Goal: Task Accomplishment & Management: Complete application form

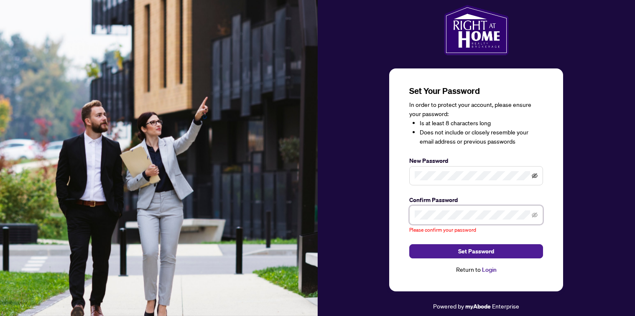
click at [535, 176] on icon "eye-invisible" at bounding box center [535, 175] width 6 height 5
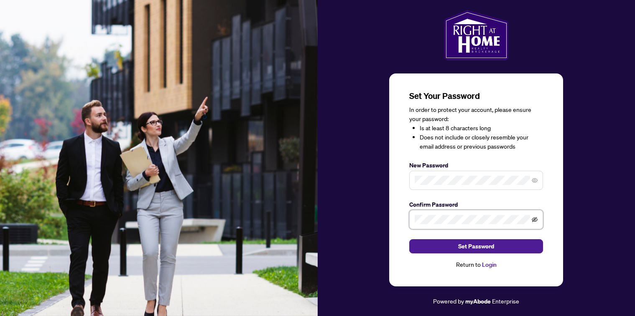
click at [535, 221] on icon "eye-invisible" at bounding box center [535, 219] width 6 height 5
click at [483, 246] on span "Set Password" at bounding box center [476, 246] width 36 height 13
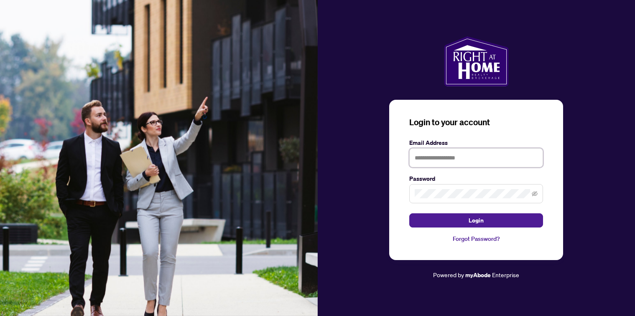
click at [429, 159] on input "text" at bounding box center [476, 157] width 134 height 19
type input "**********"
click at [536, 192] on icon "eye-invisible" at bounding box center [535, 194] width 6 height 6
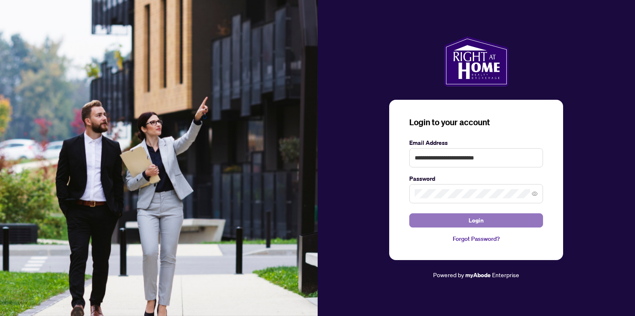
click at [489, 219] on button "Login" at bounding box center [476, 221] width 134 height 14
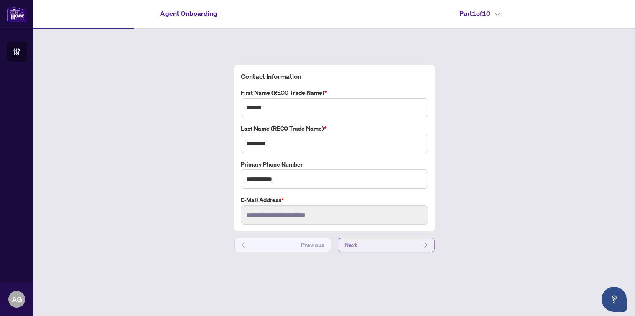
click at [427, 246] on icon "arrow-right" at bounding box center [425, 245] width 6 height 6
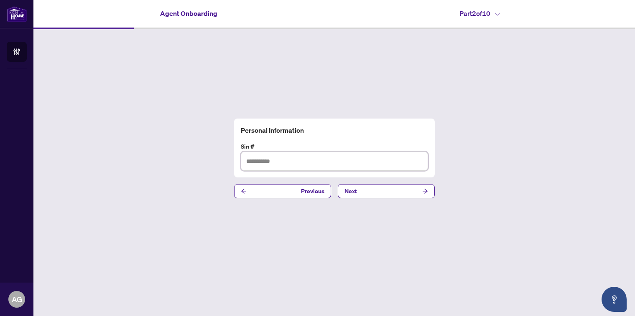
click at [249, 164] on input "text" at bounding box center [334, 161] width 187 height 19
type input "*********"
click at [416, 189] on button "Next" at bounding box center [386, 191] width 97 height 14
click at [267, 161] on input "text" at bounding box center [334, 161] width 187 height 19
type input "**********"
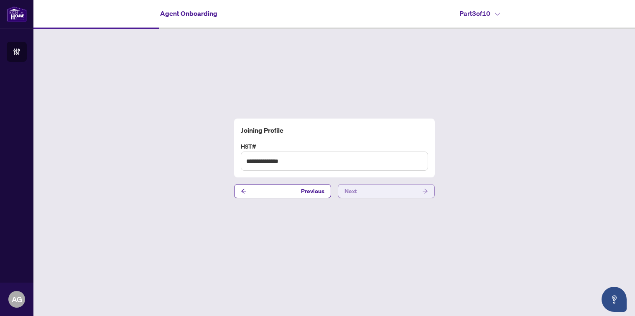
click at [395, 193] on button "Next" at bounding box center [386, 191] width 97 height 14
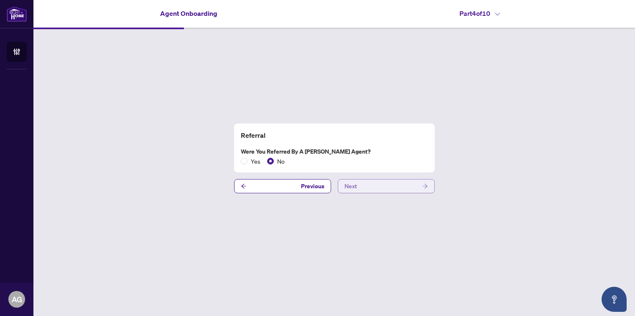
click at [395, 186] on button "Next" at bounding box center [386, 186] width 97 height 14
click at [384, 187] on button "Next" at bounding box center [386, 186] width 97 height 14
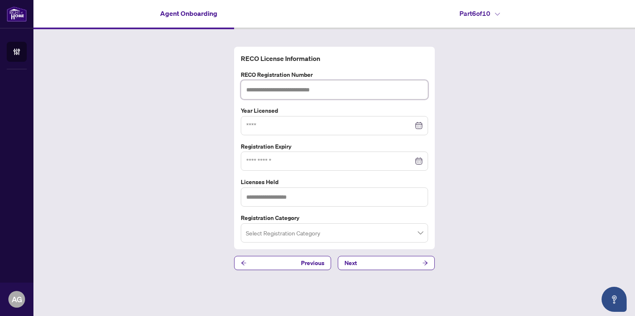
click at [258, 87] on input "text" at bounding box center [334, 89] width 187 height 19
type input "*******"
click at [254, 126] on input at bounding box center [329, 125] width 167 height 9
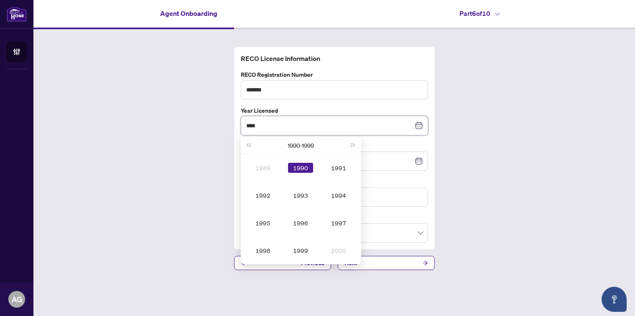
type input "****"
click at [517, 147] on div "RECO License Information RECO Registration Number ******* Year Licensed **** [D…" at bounding box center [334, 158] width 602 height 259
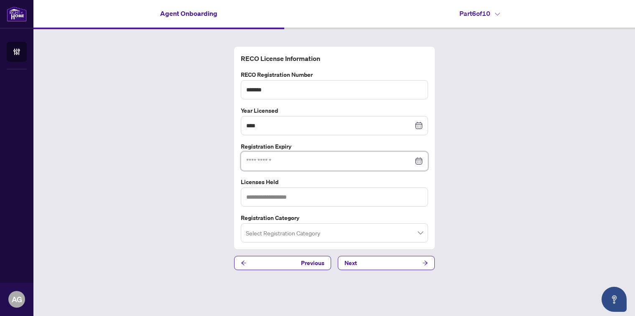
click at [257, 161] on input at bounding box center [329, 161] width 167 height 9
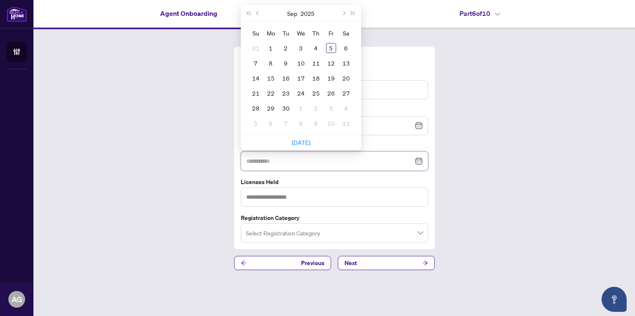
type input "**********"
click at [344, 10] on button "Next month (PageDown)" at bounding box center [343, 13] width 9 height 17
click at [256, 13] on span "Previous month (PageUp)" at bounding box center [258, 13] width 4 height 4
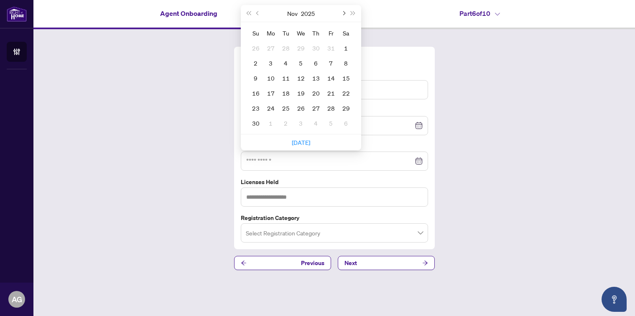
click at [343, 13] on span "Next month (PageDown)" at bounding box center [344, 13] width 4 height 4
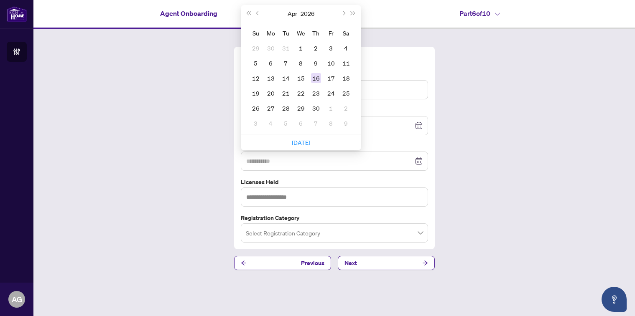
type input "**********"
click at [318, 79] on div "16" at bounding box center [316, 78] width 10 height 10
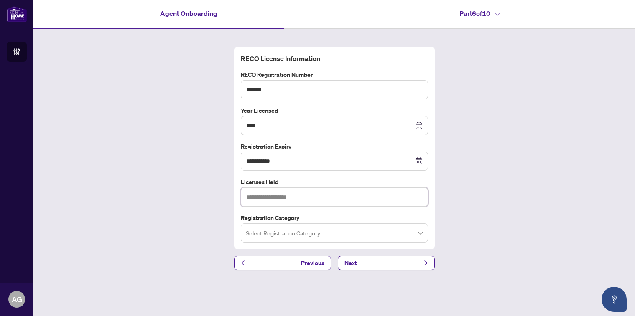
click at [263, 195] on input "text" at bounding box center [334, 197] width 187 height 19
click at [421, 232] on span at bounding box center [334, 233] width 177 height 16
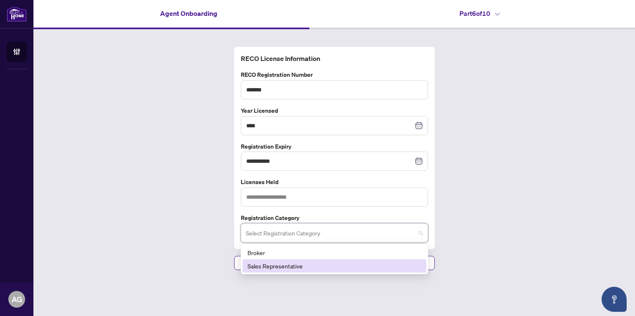
click at [285, 267] on div "Sales Representative" at bounding box center [334, 266] width 174 height 9
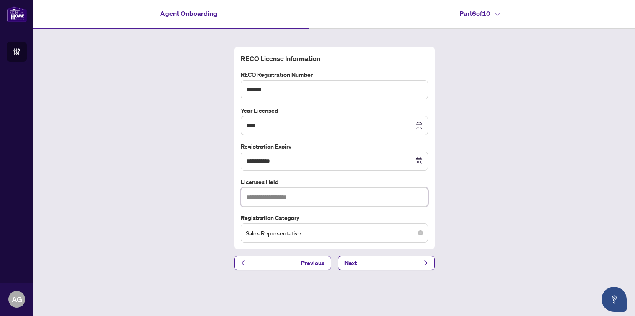
click at [266, 196] on input "text" at bounding box center [334, 197] width 187 height 19
type input "**********"
click at [401, 264] on button "Next" at bounding box center [386, 263] width 97 height 14
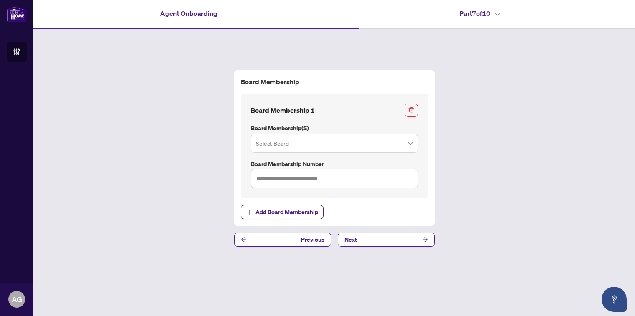
click at [281, 143] on input "search" at bounding box center [331, 144] width 150 height 18
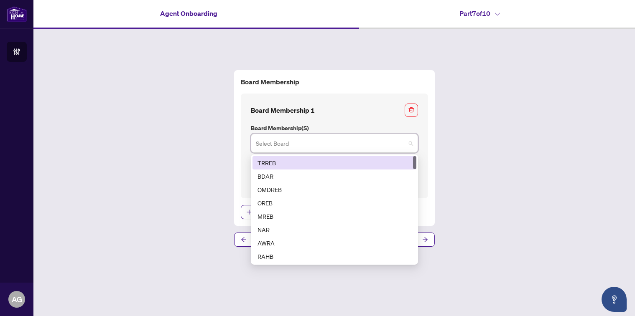
click at [268, 159] on div "TRREB" at bounding box center [334, 162] width 154 height 9
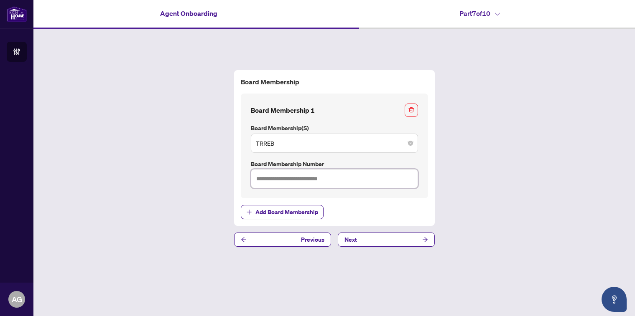
click at [268, 178] on input "text" at bounding box center [334, 178] width 167 height 19
type input "*******"
click at [272, 209] on span "Add Board Membership" at bounding box center [286, 212] width 63 height 13
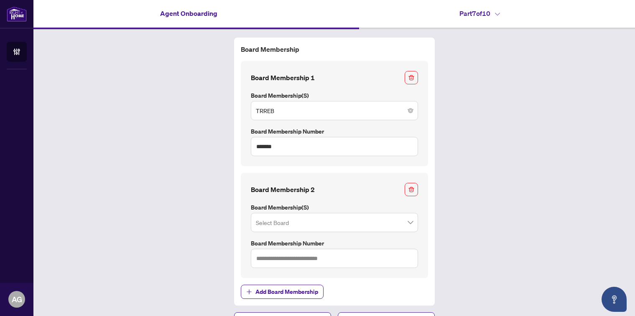
click at [263, 220] on input "search" at bounding box center [331, 224] width 150 height 18
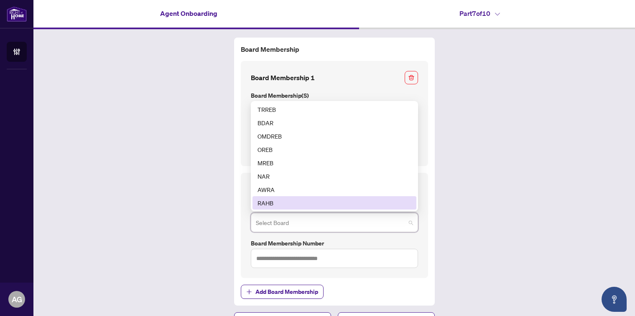
click at [266, 202] on div "RAHB" at bounding box center [334, 203] width 154 height 9
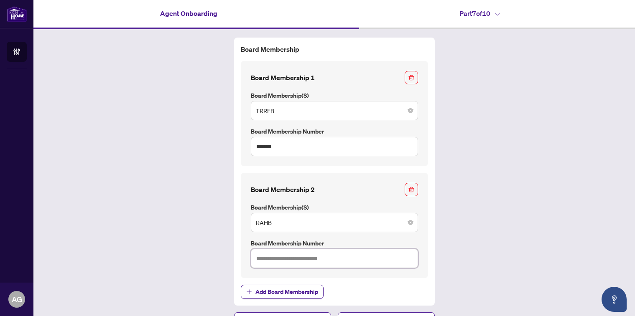
click at [271, 260] on input "text" at bounding box center [334, 258] width 167 height 19
click at [257, 260] on input "text" at bounding box center [334, 258] width 167 height 19
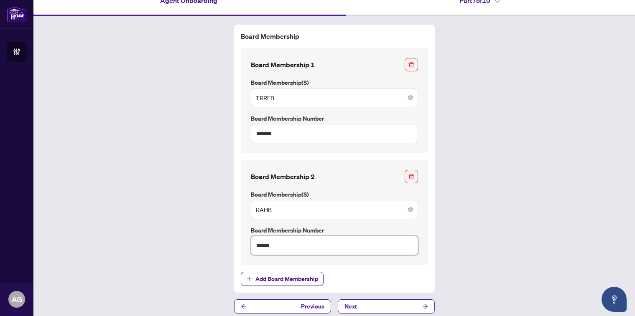
scroll to position [19, 0]
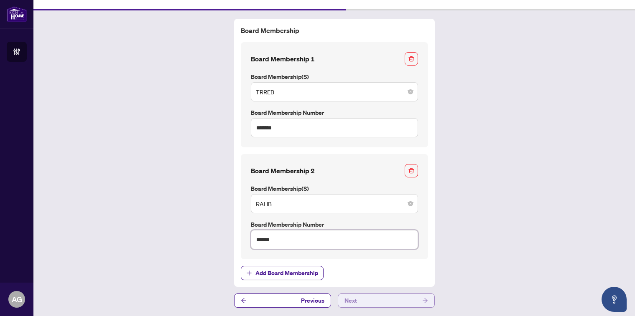
type input "******"
click at [374, 301] on button "Next" at bounding box center [386, 301] width 97 height 14
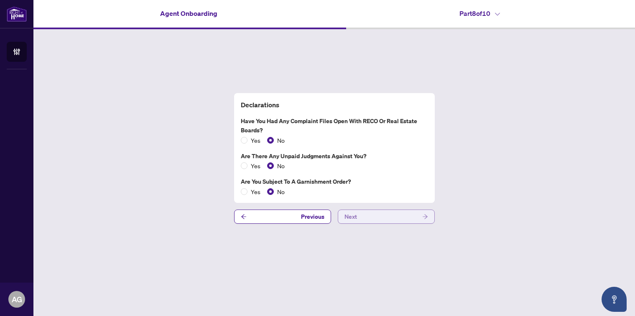
click at [385, 215] on button "Next" at bounding box center [386, 217] width 97 height 14
click at [385, 216] on button "Next" at bounding box center [386, 217] width 97 height 14
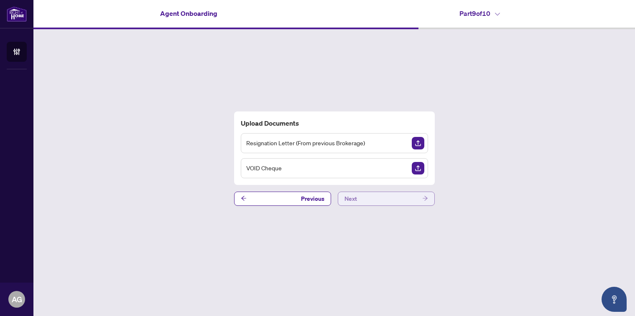
click at [387, 200] on button "Next" at bounding box center [386, 199] width 97 height 14
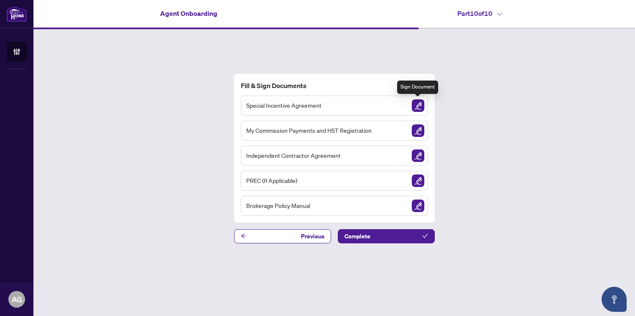
click at [417, 106] on img "Sign Document" at bounding box center [418, 105] width 13 height 13
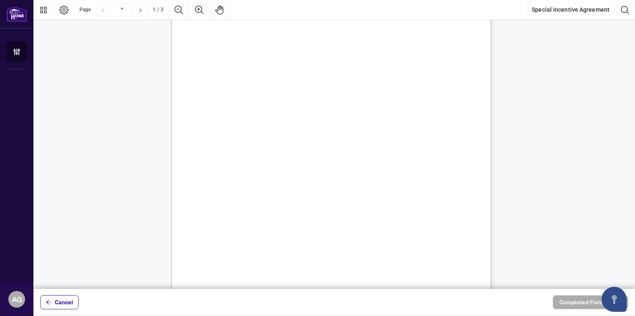
scroll to position [84, 0]
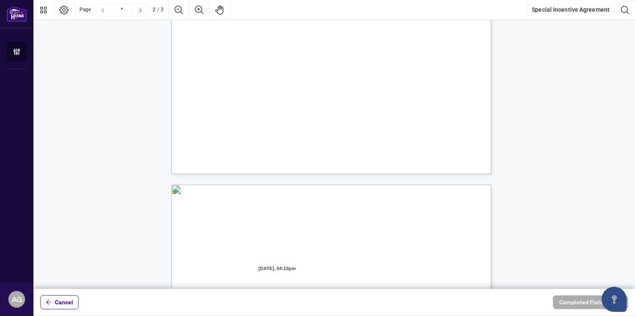
type input "*"
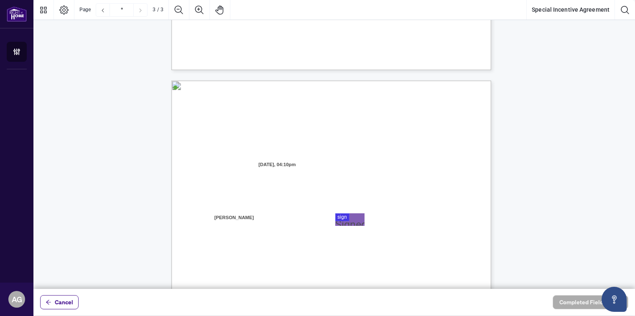
scroll to position [878, 0]
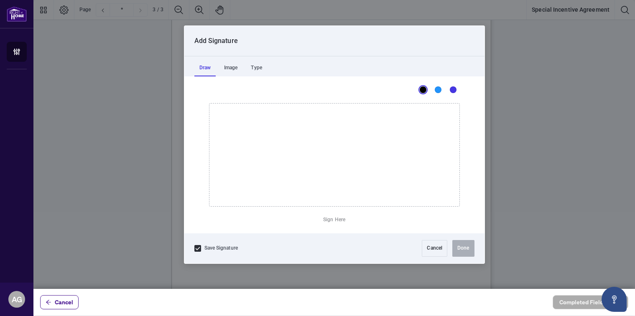
click at [350, 134] on div at bounding box center [334, 144] width 602 height 289
click at [233, 66] on div "Image" at bounding box center [231, 68] width 24 height 17
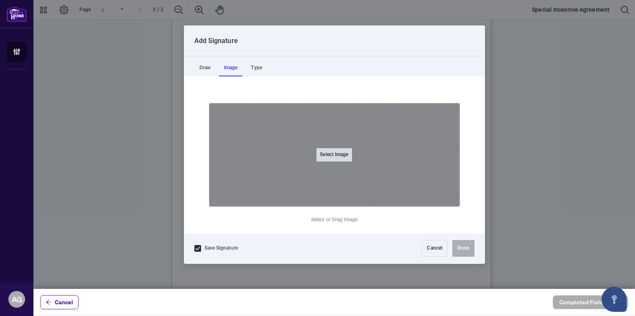
click at [330, 157] on button "Select Image" at bounding box center [333, 154] width 35 height 13
click at [334, 155] on input "Select Image" at bounding box center [387, 159] width 106 height 9
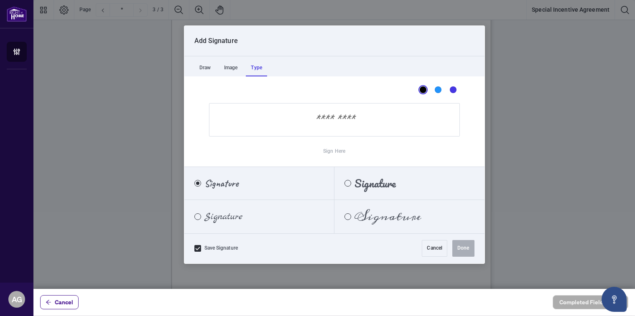
click at [257, 67] on div "Type" at bounding box center [256, 68] width 21 height 17
click at [359, 218] on span "Signature" at bounding box center [387, 216] width 67 height 9
click at [335, 153] on label "Sign Here" at bounding box center [334, 151] width 22 height 17
click at [337, 123] on input "Sign Here" at bounding box center [334, 119] width 251 height 33
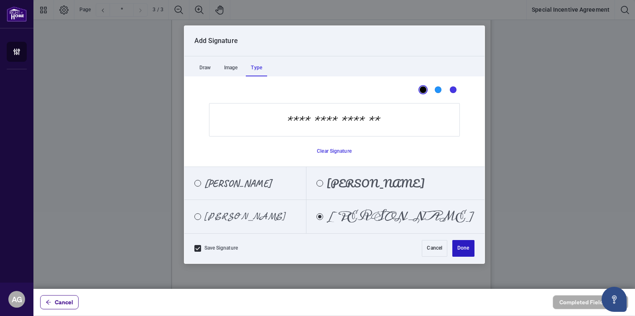
type input "**********"
click at [463, 250] on button "Done" at bounding box center [463, 248] width 22 height 17
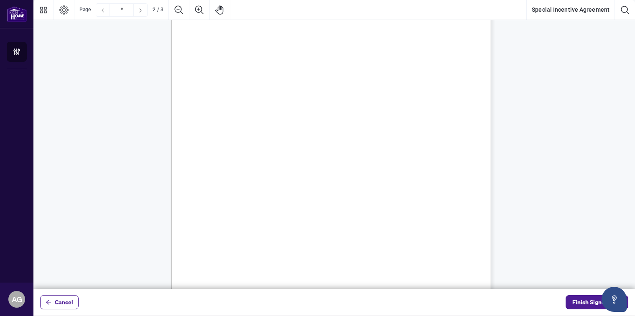
scroll to position [508, 0]
click at [588, 303] on span "Finish Signing" at bounding box center [591, 302] width 38 height 13
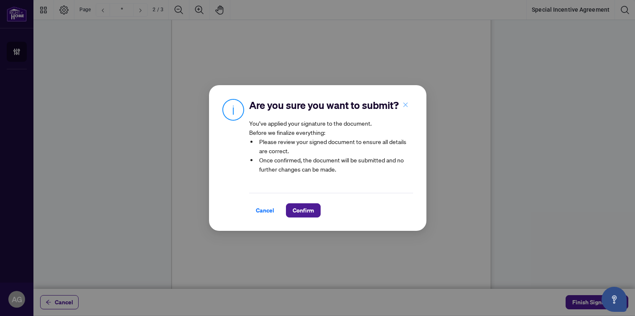
click at [404, 105] on icon "close" at bounding box center [406, 105] width 6 height 6
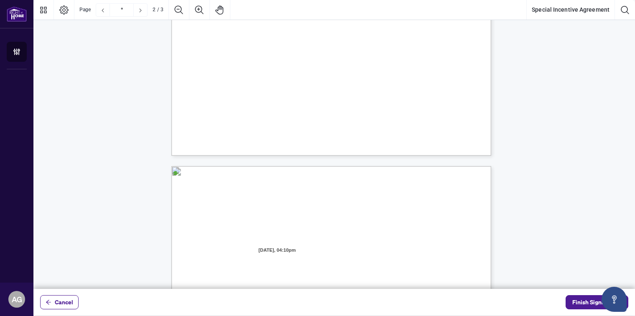
scroll to position [878, 0]
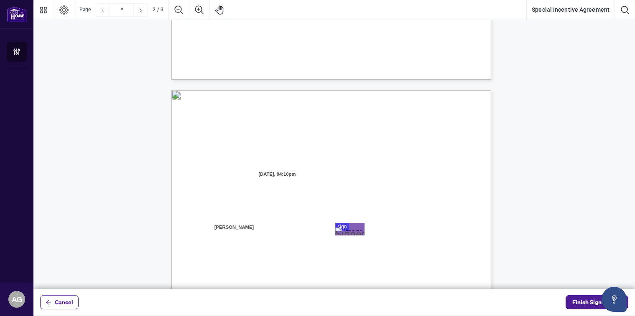
type input "*"
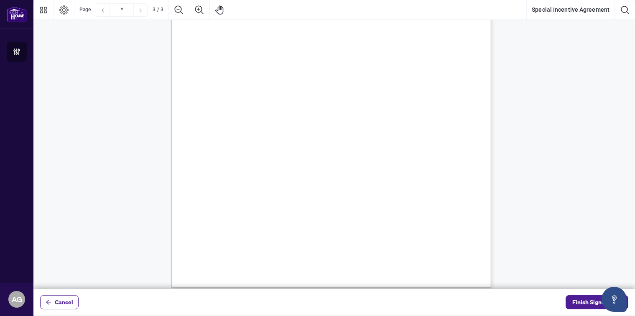
scroll to position [1010, 0]
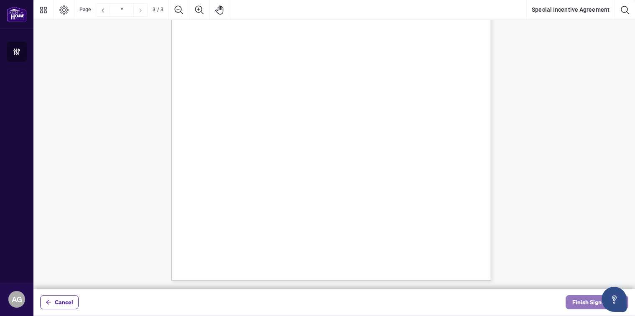
click at [586, 302] on span "Finish Signing" at bounding box center [591, 302] width 38 height 13
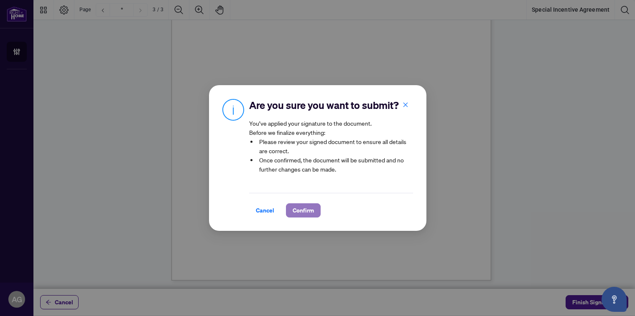
click at [304, 212] on span "Confirm" at bounding box center [303, 210] width 21 height 13
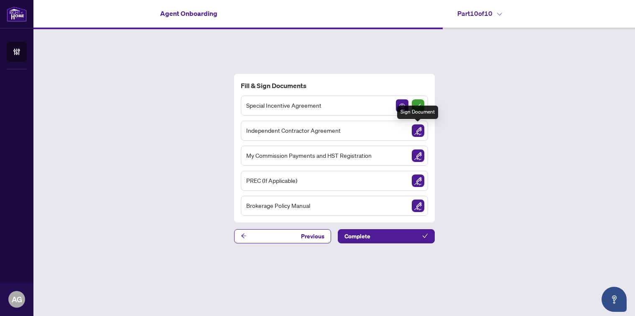
click at [419, 131] on img "Sign Document" at bounding box center [418, 131] width 13 height 13
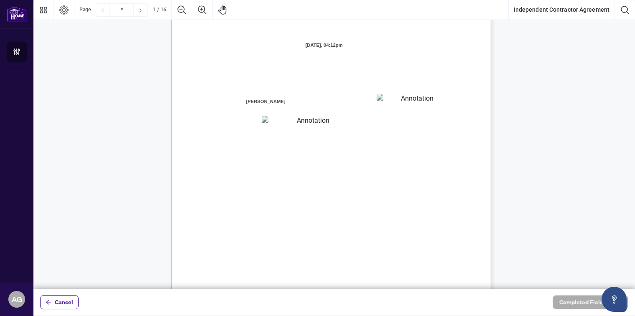
scroll to position [42, 0]
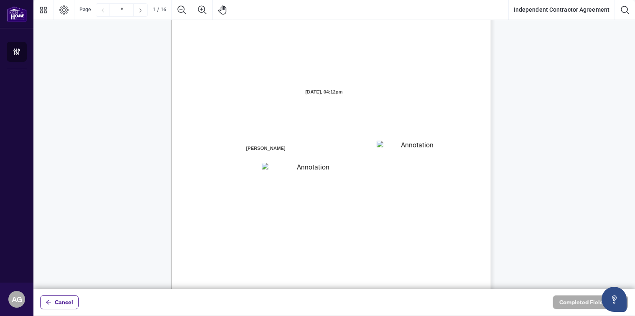
click at [393, 143] on textarea "01K2N7ZVXADQDZS13CP82GTG0Z" at bounding box center [414, 147] width 75 height 13
type textarea "********"
click at [291, 168] on textarea "01K2N800VRNZWEDT7GS4268ZBH" at bounding box center [310, 168] width 96 height 11
type textarea "**********"
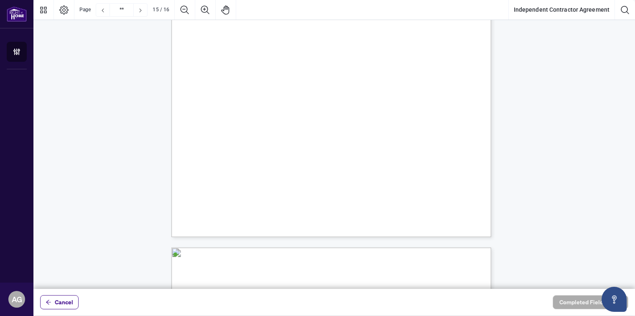
scroll to position [6354, 0]
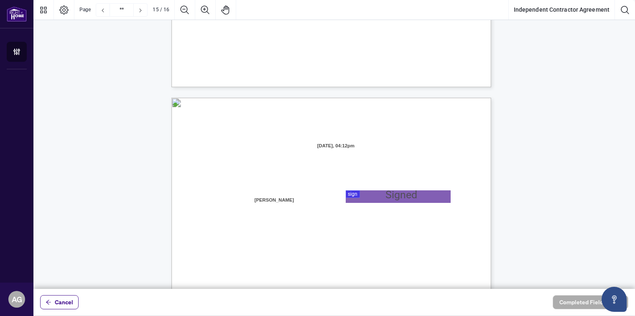
type input "**"
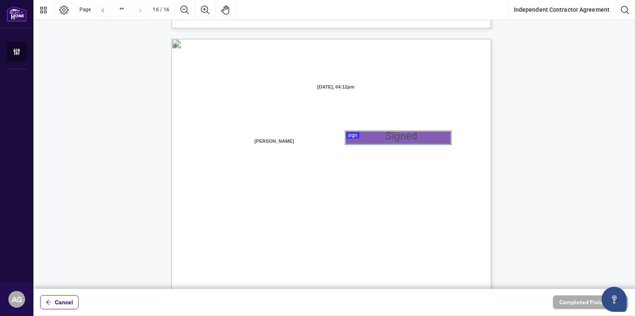
click at [381, 136] on div at bounding box center [334, 144] width 602 height 289
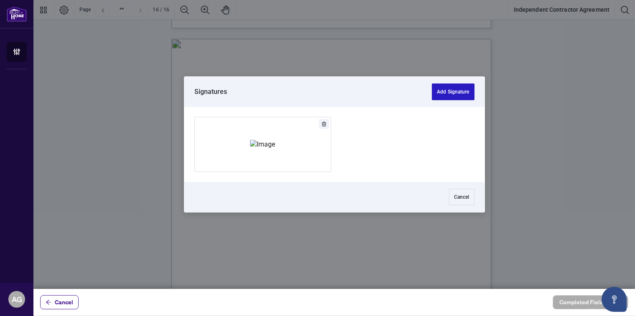
click at [450, 92] on button "Add Signature" at bounding box center [453, 92] width 42 height 17
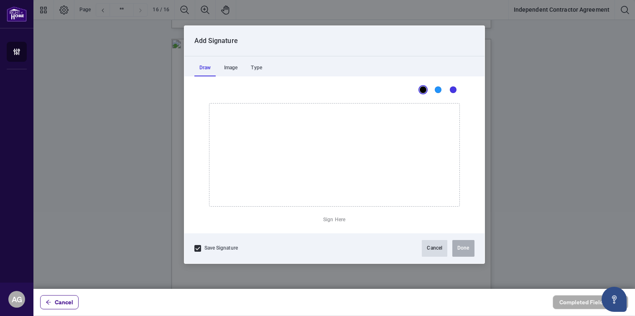
click at [429, 245] on button "Cancel" at bounding box center [434, 248] width 25 height 17
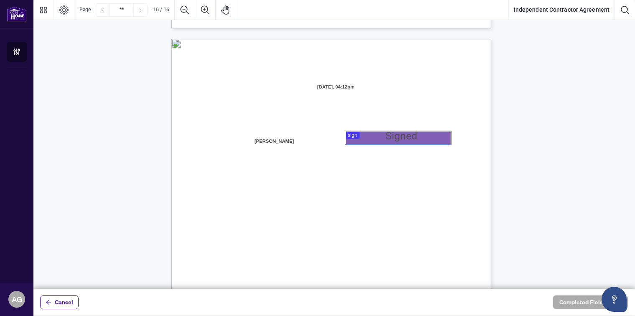
click at [371, 136] on div at bounding box center [334, 144] width 602 height 289
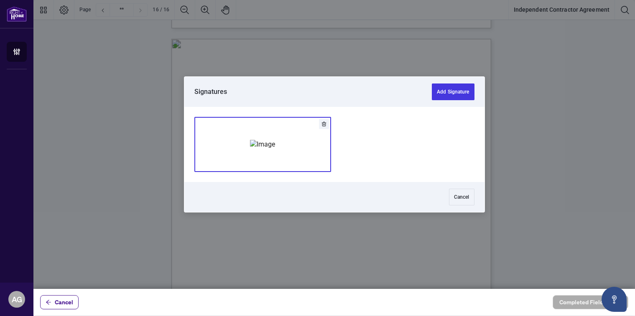
click at [262, 149] on img "Add Signature" at bounding box center [262, 144] width 25 height 9
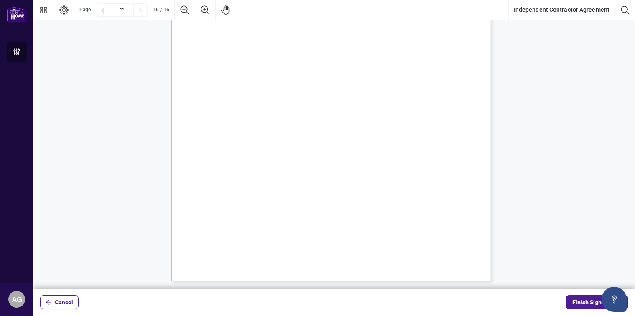
scroll to position [6526, 0]
click at [593, 303] on span "Finish Signing" at bounding box center [591, 302] width 38 height 13
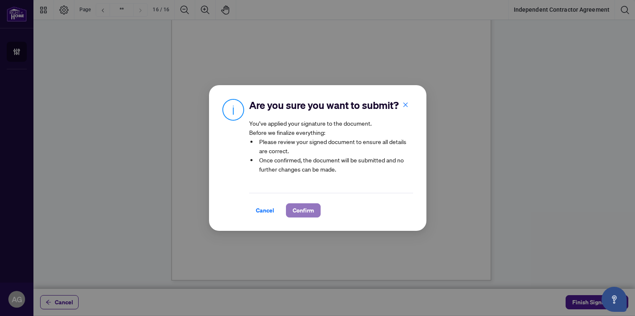
click at [301, 209] on span "Confirm" at bounding box center [303, 210] width 21 height 13
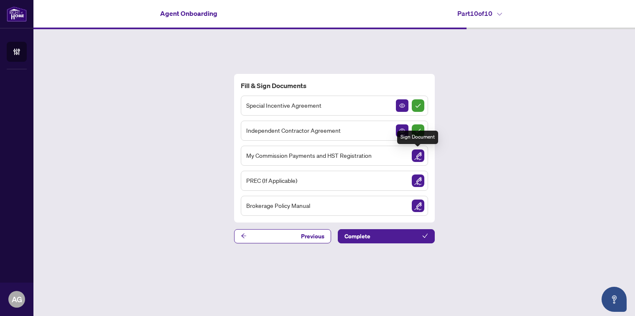
click at [416, 155] on img "Sign Document" at bounding box center [418, 156] width 13 height 13
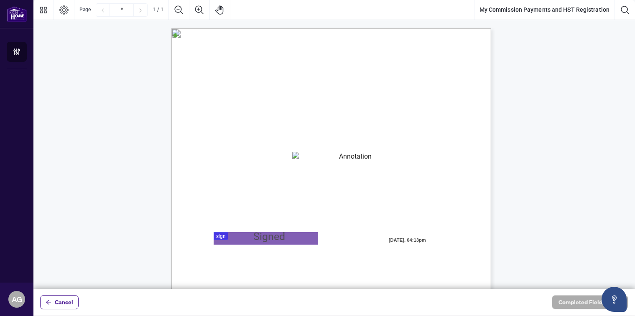
click at [316, 159] on textarea "01K2N82W0617PR3KA8X9DYAB9F" at bounding box center [352, 158] width 120 height 13
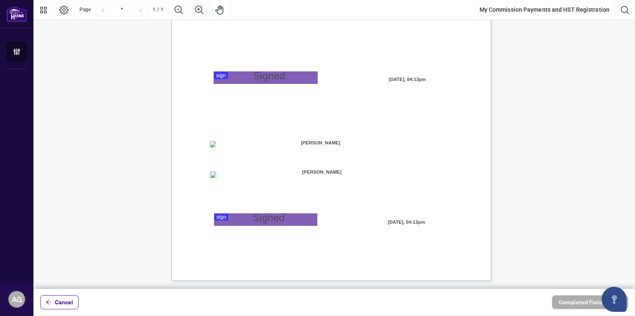
scroll to position [161, 0]
type textarea "**********"
click at [265, 219] on div at bounding box center [334, 144] width 602 height 289
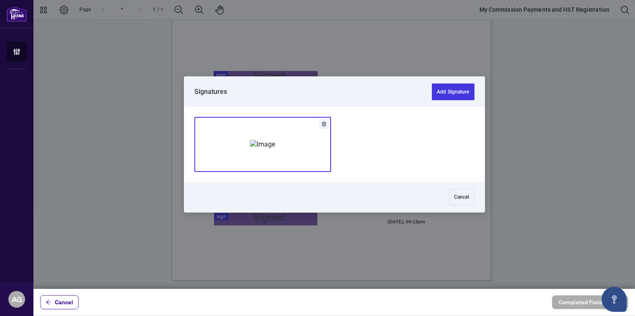
click at [263, 148] on img "Add Signature" at bounding box center [262, 144] width 25 height 9
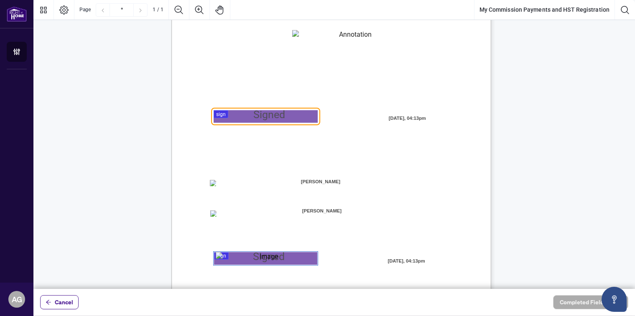
scroll to position [78, 0]
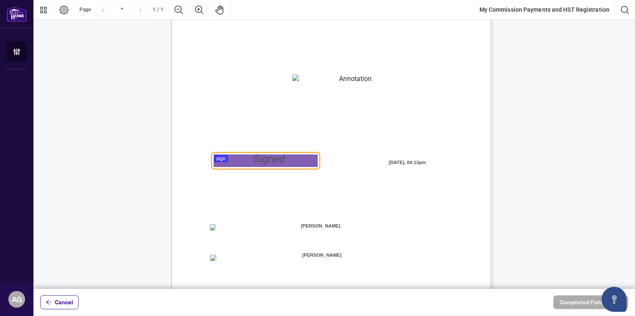
click at [245, 161] on div at bounding box center [334, 144] width 602 height 289
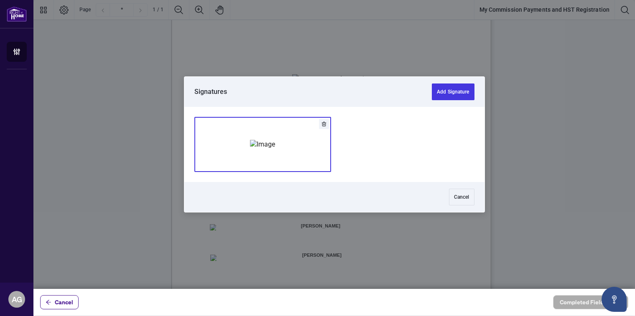
click at [260, 148] on img "Add Signature" at bounding box center [262, 144] width 25 height 9
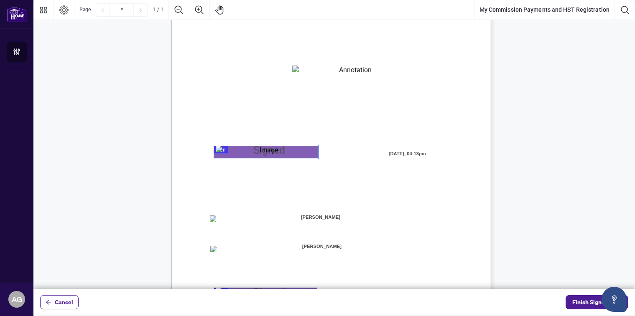
scroll to position [161, 0]
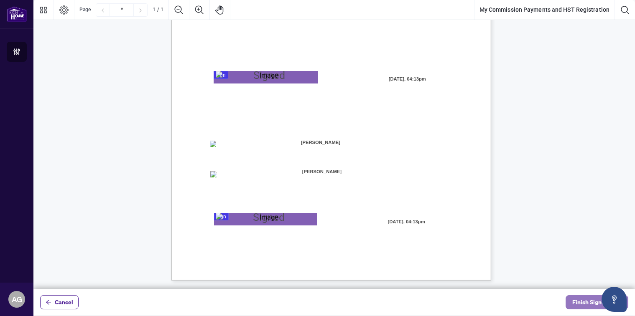
click at [584, 299] on span "Finish Signing" at bounding box center [591, 302] width 38 height 13
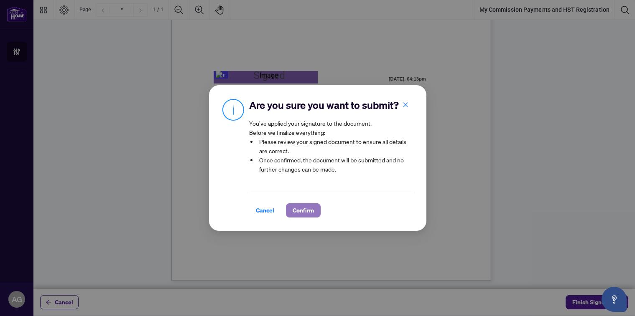
click at [296, 210] on span "Confirm" at bounding box center [303, 210] width 21 height 13
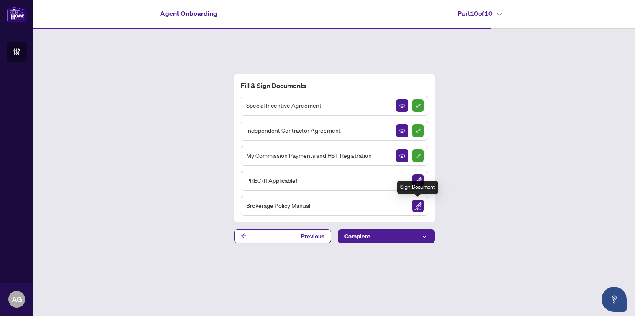
click at [417, 207] on img "Sign Document" at bounding box center [418, 206] width 13 height 13
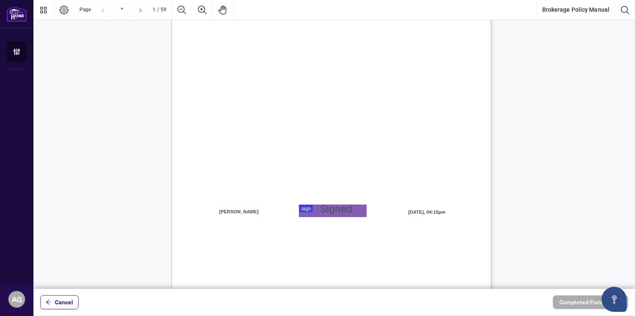
scroll to position [209, 0]
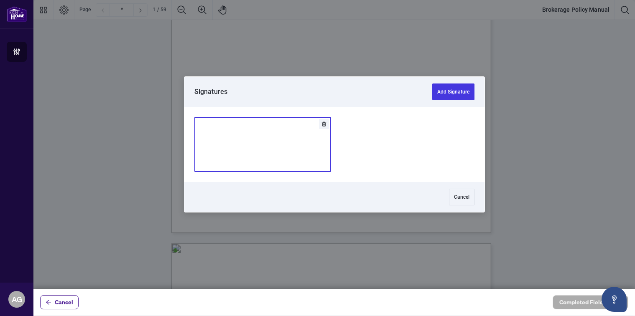
click at [317, 150] on div at bounding box center [334, 144] width 602 height 289
click at [263, 146] on img "Add Signature" at bounding box center [262, 144] width 25 height 9
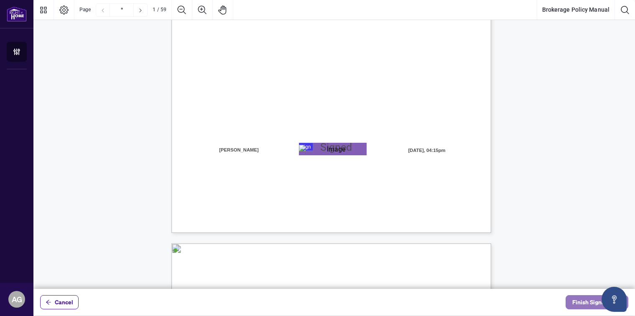
click at [586, 304] on span "Finish Signing" at bounding box center [591, 302] width 38 height 13
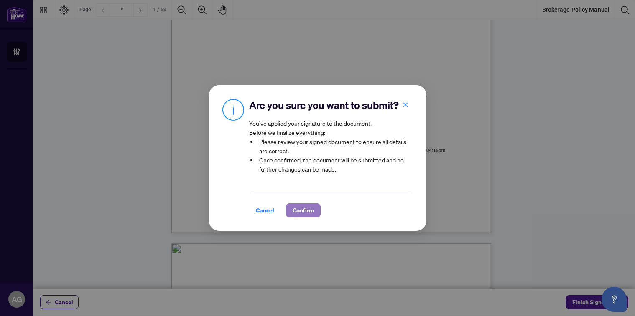
click at [311, 209] on span "Confirm" at bounding box center [303, 210] width 21 height 13
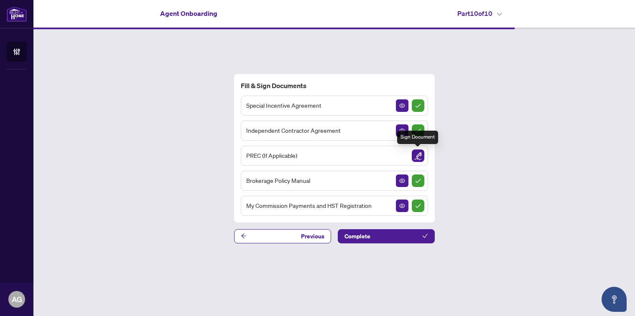
click at [420, 156] on img "Sign Document" at bounding box center [418, 156] width 13 height 13
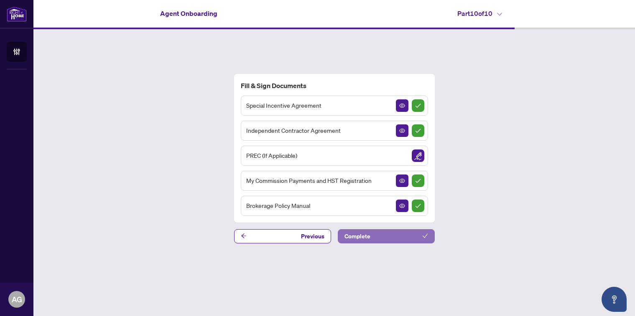
click at [379, 238] on button "Complete" at bounding box center [386, 236] width 97 height 14
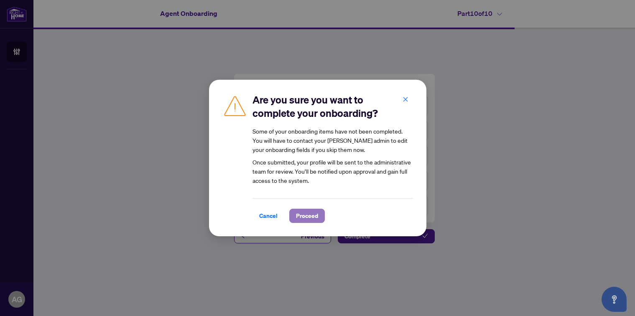
click at [303, 217] on span "Proceed" at bounding box center [307, 215] width 22 height 13
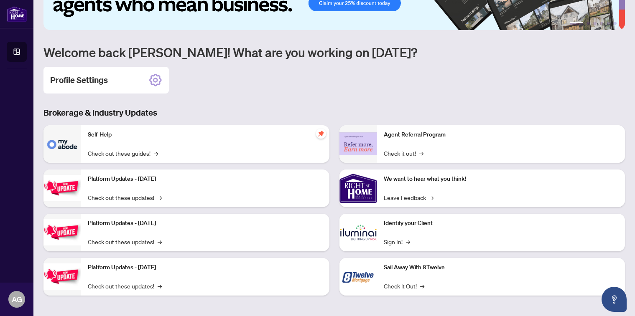
scroll to position [71, 0]
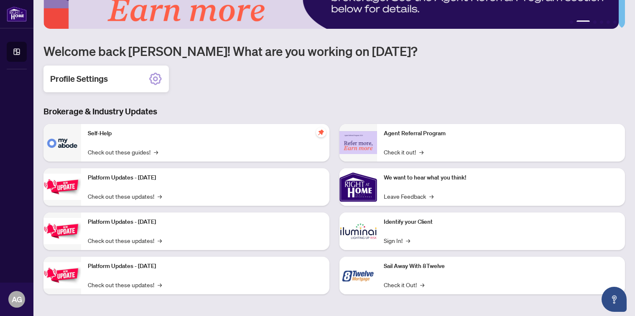
click at [153, 78] on icon at bounding box center [155, 78] width 5 height 5
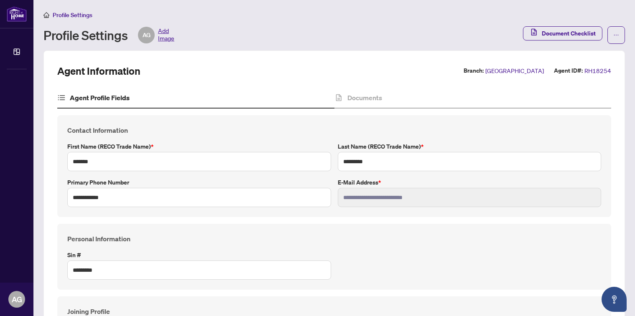
type input "****"
type input "**********"
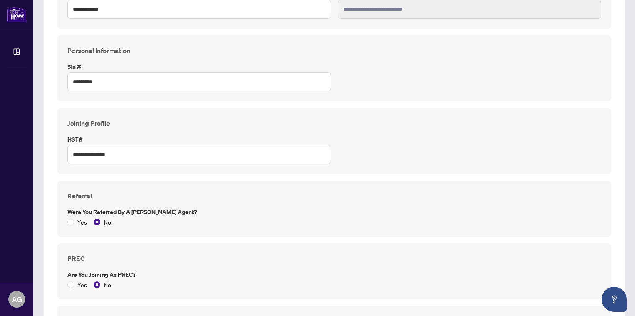
scroll to position [83, 0]
